Goal: Transaction & Acquisition: Subscribe to service/newsletter

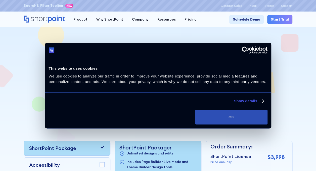
click at [248, 119] on button "OK" at bounding box center [231, 117] width 72 height 15
